Goal: Register for event/course

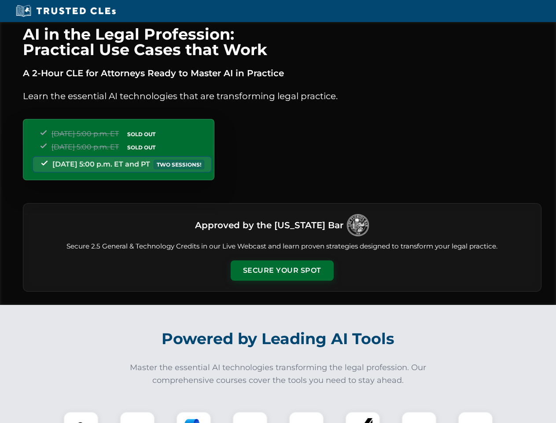
click at [282, 270] on button "Secure Your Spot" at bounding box center [282, 270] width 103 height 20
click at [81, 417] on img at bounding box center [81, 429] width 26 height 26
